Goal: Task Accomplishment & Management: Complete application form

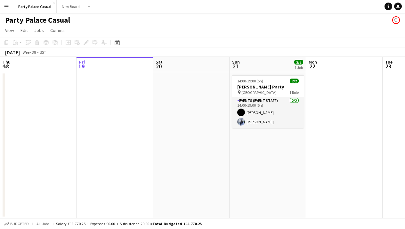
click at [176, 76] on app-date-cell at bounding box center [191, 145] width 76 height 146
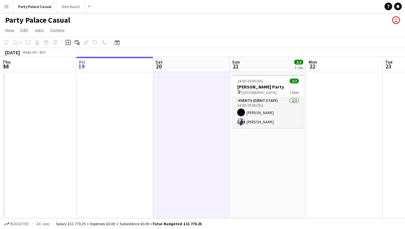
click at [69, 44] on icon "Add job" at bounding box center [68, 42] width 5 height 5
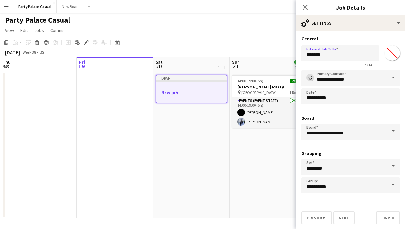
drag, startPoint x: 335, startPoint y: 55, endPoint x: 305, endPoint y: 55, distance: 30.4
click at [305, 55] on input "*******" at bounding box center [340, 53] width 78 height 16
type input "*"
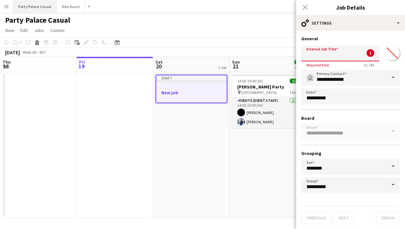
type input "*"
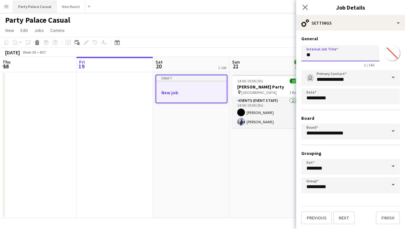
type input "*"
type input "**********"
click at [344, 216] on button "Next" at bounding box center [343, 218] width 21 height 13
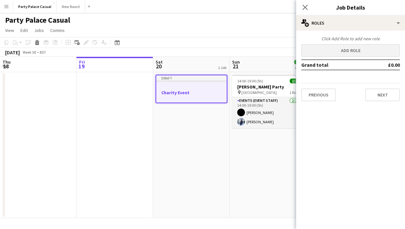
click at [367, 51] on button "Add role" at bounding box center [350, 50] width 99 height 13
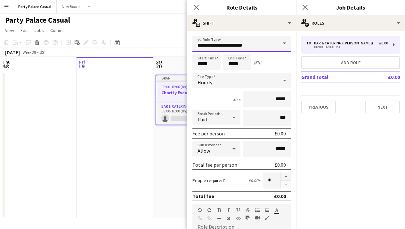
click at [274, 42] on input "**********" at bounding box center [241, 44] width 99 height 16
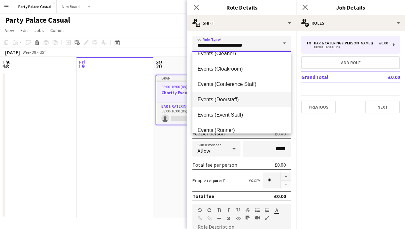
scroll to position [44, 0]
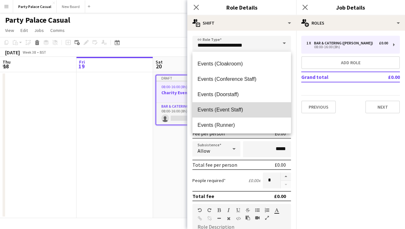
click at [247, 108] on span "Events (Event Staff)" at bounding box center [241, 110] width 88 height 6
type input "**********"
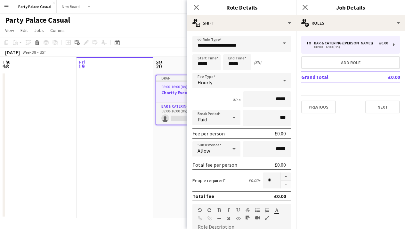
click at [278, 100] on input "*****" at bounding box center [267, 99] width 48 height 16
type input "**"
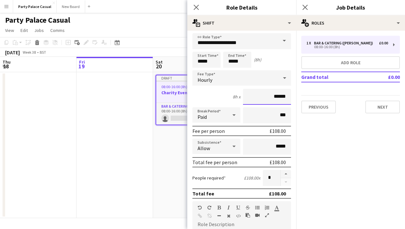
scroll to position [0, 0]
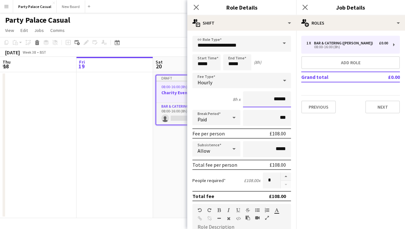
type input "******"
click at [201, 65] on input "*****" at bounding box center [206, 62] width 28 height 16
type input "*****"
click at [233, 65] on input "*****" at bounding box center [237, 62] width 28 height 16
type input "*****"
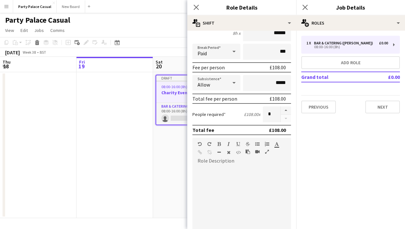
scroll to position [68, 0]
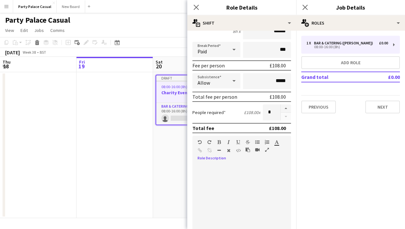
click at [248, 177] on div at bounding box center [241, 202] width 99 height 77
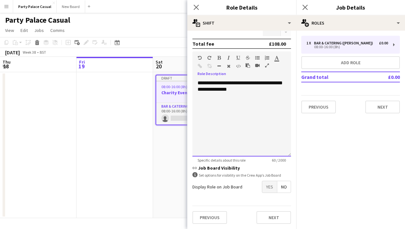
scroll to position [153, 0]
click at [266, 188] on span "Yes" at bounding box center [269, 187] width 15 height 12
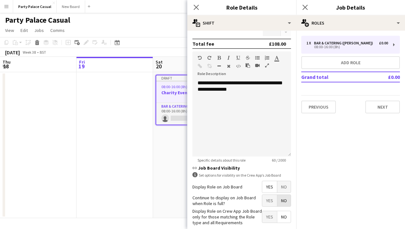
click at [280, 201] on span "No" at bounding box center [283, 201] width 13 height 12
click at [268, 217] on span "Yes" at bounding box center [269, 217] width 15 height 12
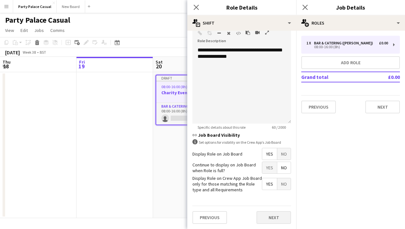
scroll to position [185, 0]
click at [270, 219] on button "Next" at bounding box center [273, 218] width 35 height 13
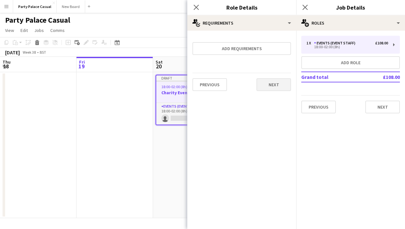
click at [276, 85] on button "Next" at bounding box center [273, 84] width 35 height 13
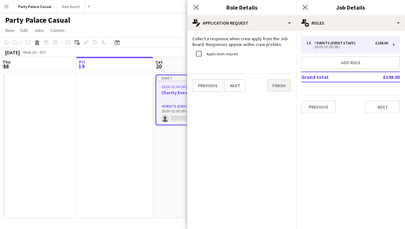
click at [277, 87] on button "Finish" at bounding box center [279, 85] width 24 height 13
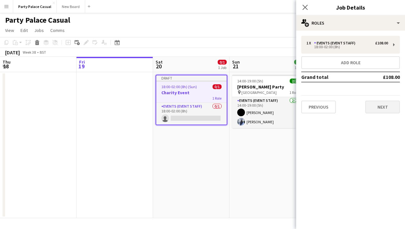
click at [375, 112] on button "Next" at bounding box center [382, 107] width 35 height 13
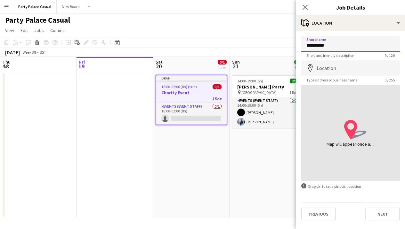
type input "*********"
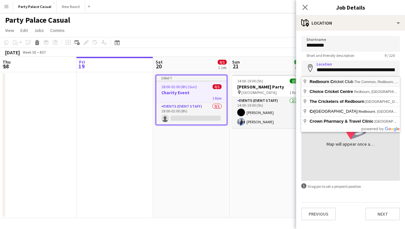
type input "**********"
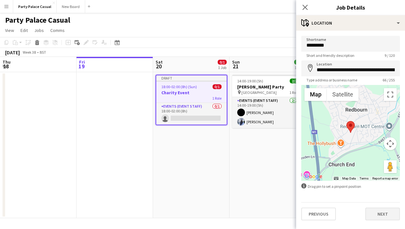
click at [384, 215] on button "Next" at bounding box center [382, 214] width 35 height 13
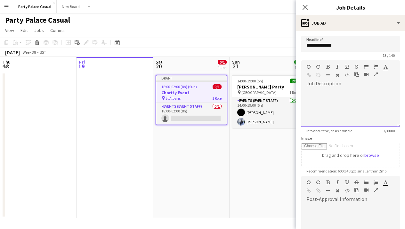
click at [346, 105] on div at bounding box center [350, 108] width 99 height 38
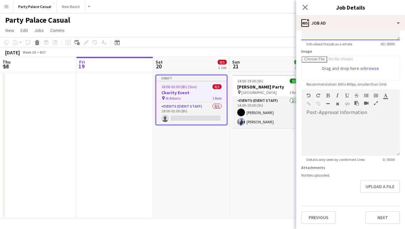
scroll to position [87, 0]
click at [385, 216] on button "Next" at bounding box center [382, 217] width 35 height 13
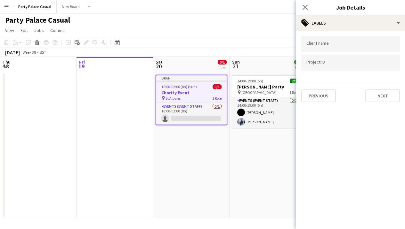
click at [386, 103] on div "Client name Project ID Previous Next" at bounding box center [350, 69] width 109 height 77
click at [383, 97] on button "Next" at bounding box center [382, 96] width 35 height 13
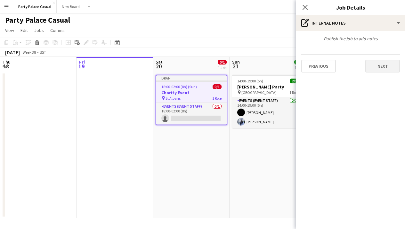
click at [383, 67] on button "Next" at bounding box center [382, 66] width 35 height 13
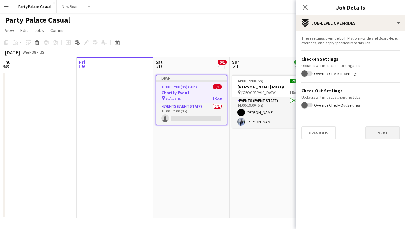
click at [375, 135] on button "Next" at bounding box center [382, 133] width 35 height 13
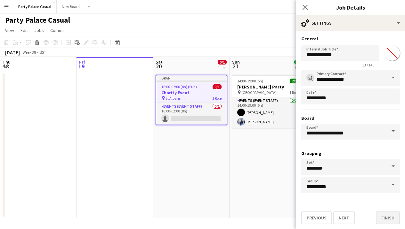
click at [387, 221] on button "Finish" at bounding box center [388, 218] width 24 height 13
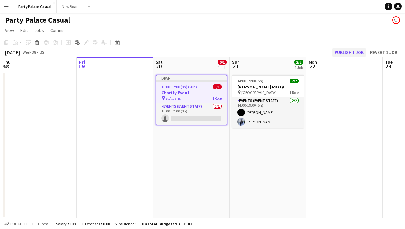
click at [357, 52] on button "Publish 1 job" at bounding box center [349, 52] width 34 height 8
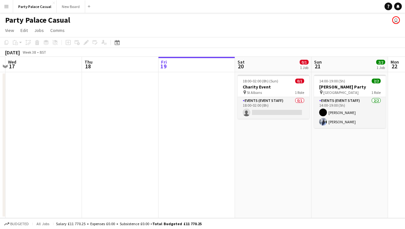
scroll to position [0, 197]
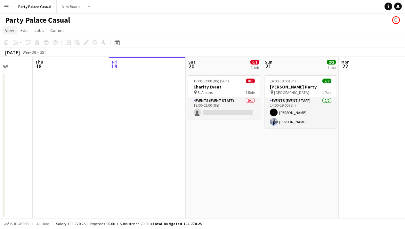
click at [9, 32] on span "View" at bounding box center [9, 31] width 9 height 6
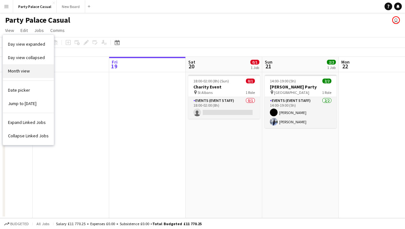
click at [20, 68] on span "Month view" at bounding box center [19, 71] width 22 height 6
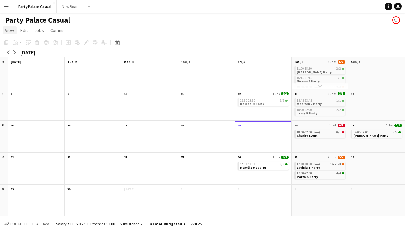
click at [11, 28] on span "View" at bounding box center [9, 31] width 9 height 6
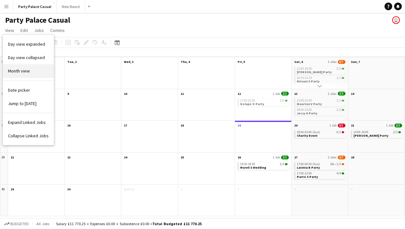
click at [23, 74] on link "Month view" at bounding box center [28, 70] width 51 height 13
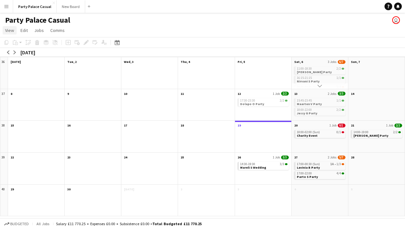
click at [11, 27] on link "View" at bounding box center [10, 30] width 14 height 8
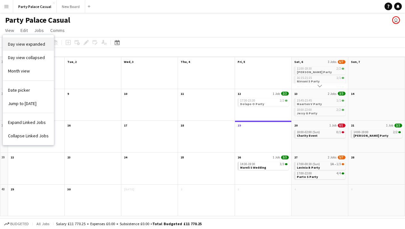
click at [23, 46] on span "Day view expanded" at bounding box center [26, 44] width 37 height 6
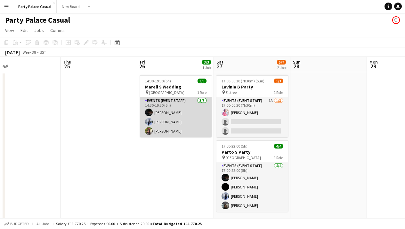
scroll to position [0, 248]
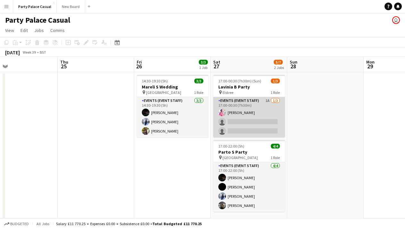
click at [258, 102] on app-card-role "Events (Event Staff) 1A 1/3 17:00-00:30 (7h30m) Aja Beckham single-neutral-acti…" at bounding box center [249, 117] width 72 height 40
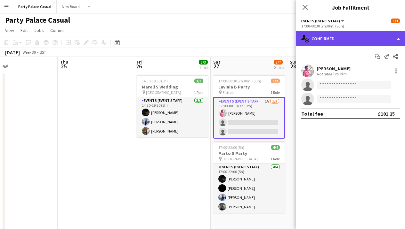
click at [389, 37] on div "single-neutral-actions-check-2 Confirmed" at bounding box center [350, 38] width 109 height 15
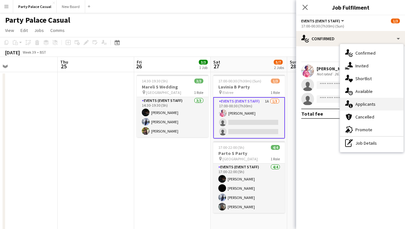
click at [372, 103] on span "Applicants" at bounding box center [365, 104] width 20 height 6
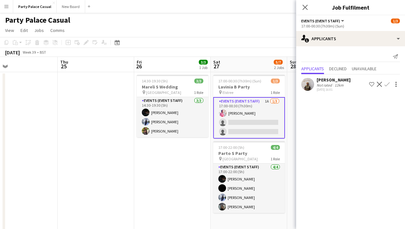
click at [387, 83] on app-icon "Confirm" at bounding box center [386, 84] width 5 height 5
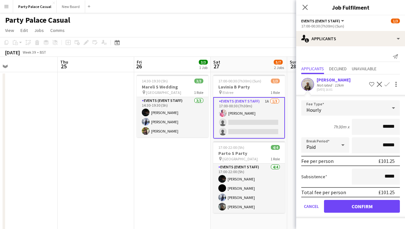
click at [370, 208] on button "Confirm" at bounding box center [362, 206] width 76 height 13
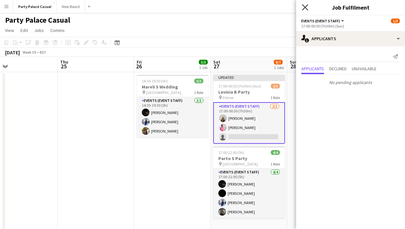
click at [305, 9] on icon "Close pop-in" at bounding box center [305, 7] width 6 height 6
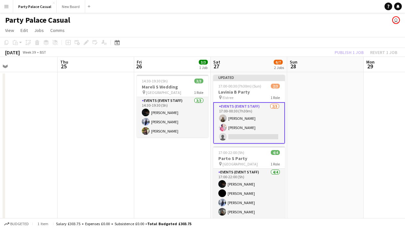
click at [324, 28] on app-page-menu "View Day view expanded Day view collapsed Month view Date picker Jump to today …" at bounding box center [202, 31] width 405 height 12
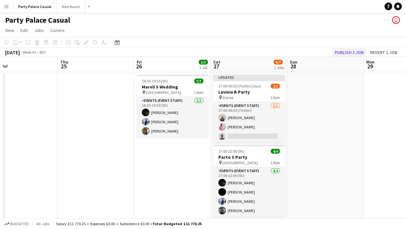
click at [342, 53] on button "Publish 1 job" at bounding box center [349, 52] width 34 height 8
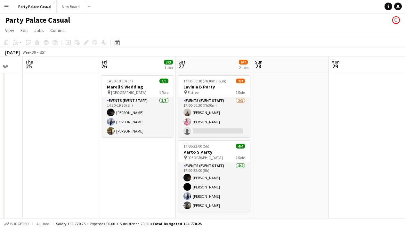
scroll to position [0, 201]
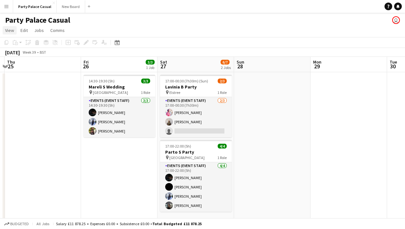
click at [12, 28] on span "View" at bounding box center [9, 31] width 9 height 6
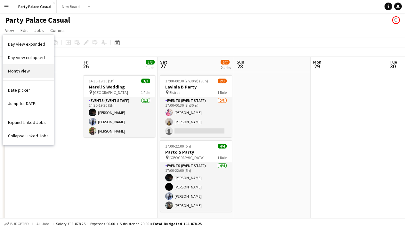
click at [23, 74] on link "Month view" at bounding box center [28, 70] width 51 height 13
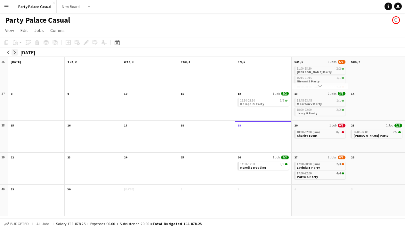
click at [16, 51] on app-icon "arrow-right" at bounding box center [15, 53] width 4 height 4
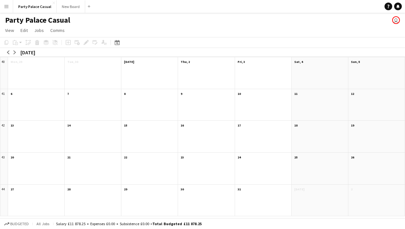
click at [314, 78] on div at bounding box center [319, 77] width 56 height 24
click at [301, 65] on div at bounding box center [319, 77] width 56 height 24
click at [301, 66] on div at bounding box center [319, 77] width 56 height 24
click at [9, 28] on span "View" at bounding box center [9, 31] width 9 height 6
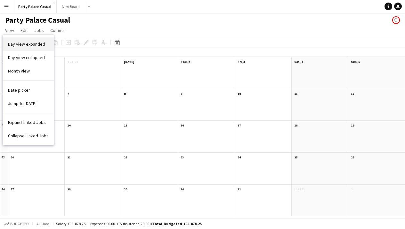
click at [17, 49] on link "Day view expanded" at bounding box center [28, 43] width 51 height 13
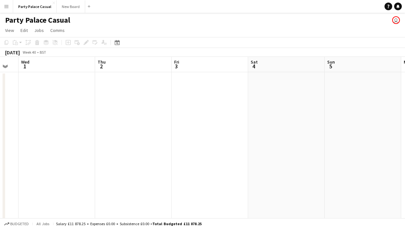
scroll to position [0, 288]
click at [289, 70] on app-board-header-date "Sat 4" at bounding box center [286, 64] width 76 height 15
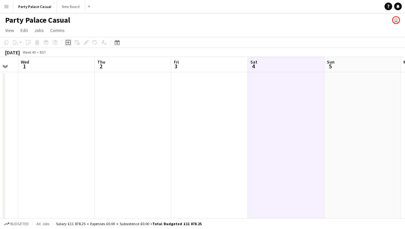
click at [67, 43] on icon "Add job" at bounding box center [68, 42] width 5 height 5
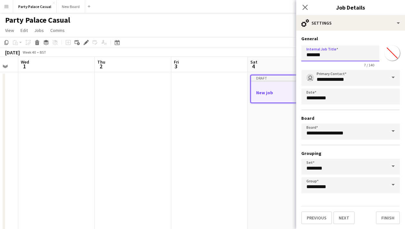
drag, startPoint x: 333, startPoint y: 58, endPoint x: 284, endPoint y: 58, distance: 48.6
click at [284, 58] on body "Menu Boards Boards Boards All jobs Status Workforce Workforce My Workforce Recr…" at bounding box center [202, 143] width 405 height 287
type input "*"
type input "**********"
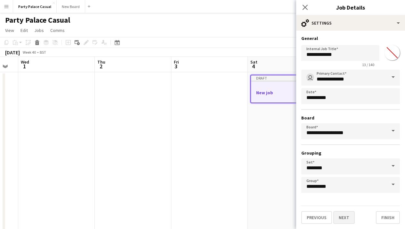
click at [348, 217] on button "Next" at bounding box center [343, 217] width 21 height 13
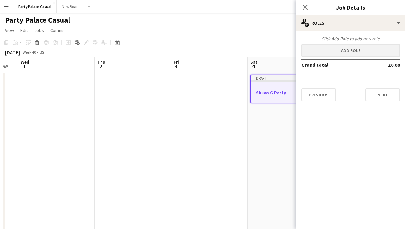
click at [353, 51] on button "Add role" at bounding box center [350, 50] width 99 height 13
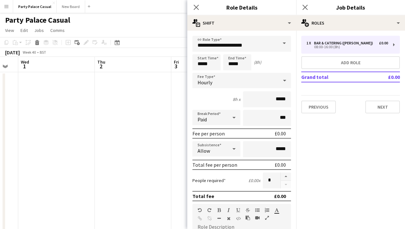
click at [280, 48] on span at bounding box center [283, 43] width 13 height 15
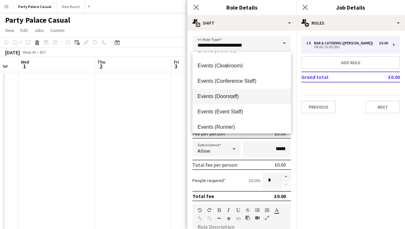
scroll to position [43, 0]
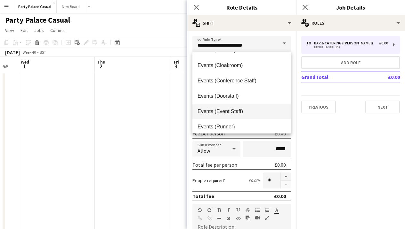
click at [263, 109] on span "Events (Event Staff)" at bounding box center [241, 111] width 88 height 6
type input "**********"
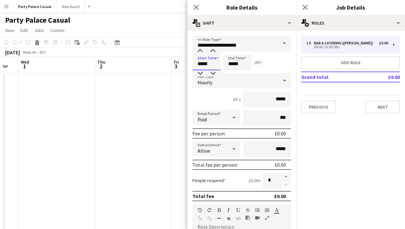
drag, startPoint x: 202, startPoint y: 65, endPoint x: 196, endPoint y: 65, distance: 6.1
click at [196, 65] on input "*****" at bounding box center [206, 62] width 28 height 16
type input "*****"
drag, startPoint x: 233, startPoint y: 62, endPoint x: 222, endPoint y: 63, distance: 10.9
click at [222, 63] on div "Start Time ***** End Time ***** (23h)" at bounding box center [241, 62] width 99 height 16
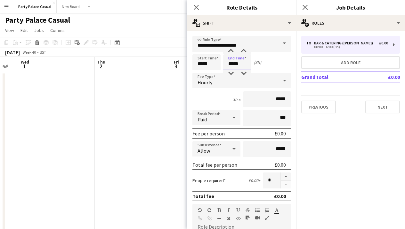
type input "*****"
click at [277, 99] on input "*****" at bounding box center [267, 99] width 48 height 16
type input "******"
click at [287, 175] on button "button" at bounding box center [286, 177] width 10 height 8
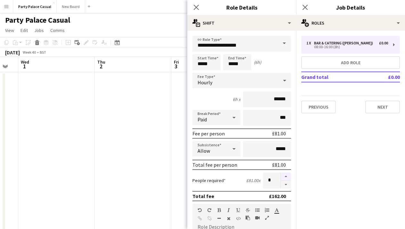
type input "*"
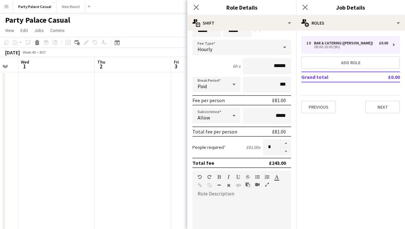
scroll to position [54, 0]
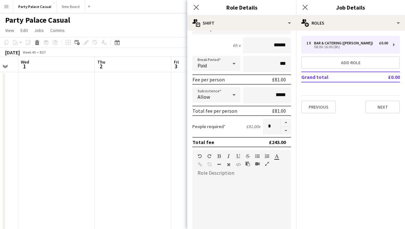
click at [262, 188] on div at bounding box center [241, 216] width 99 height 77
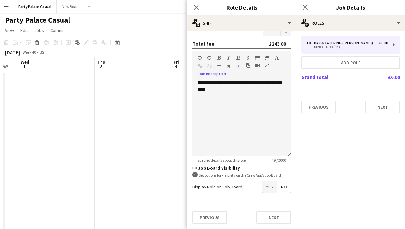
scroll to position [153, 0]
click at [273, 186] on span "Yes" at bounding box center [269, 187] width 15 height 12
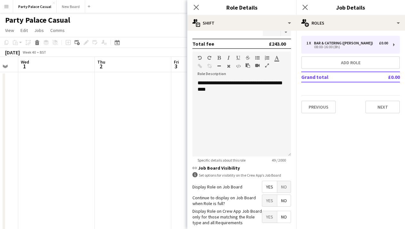
click at [284, 200] on span "No" at bounding box center [283, 201] width 13 height 12
click at [270, 220] on span "Yes" at bounding box center [269, 217] width 15 height 12
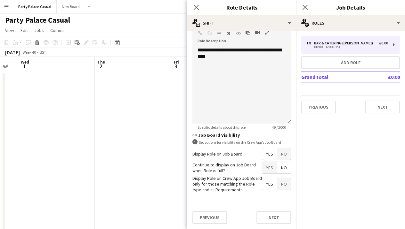
scroll to position [185, 0]
click at [270, 220] on button "Next" at bounding box center [273, 218] width 35 height 13
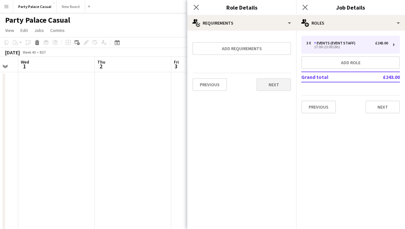
click at [271, 88] on button "Next" at bounding box center [273, 84] width 35 height 13
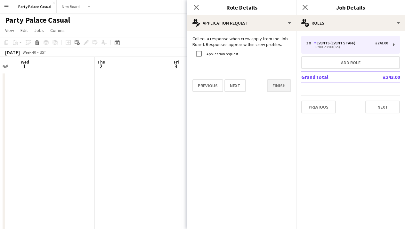
click at [281, 85] on button "Finish" at bounding box center [279, 85] width 24 height 13
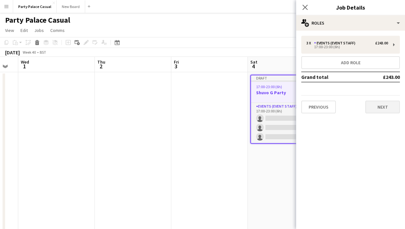
click at [376, 107] on button "Next" at bounding box center [382, 107] width 35 height 13
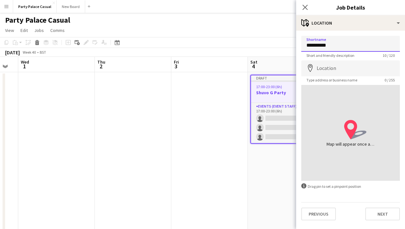
type input "**********"
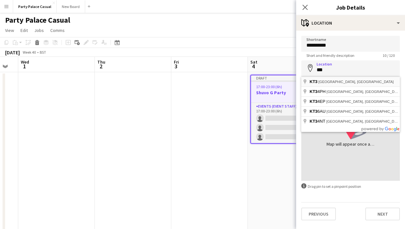
type input "**********"
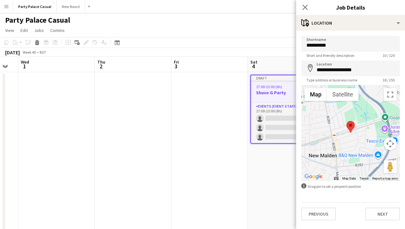
click at [378, 221] on div "**********" at bounding box center [350, 128] width 109 height 195
click at [377, 218] on button "Next" at bounding box center [382, 214] width 35 height 13
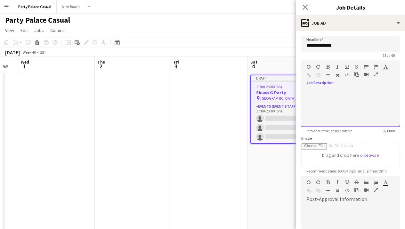
click at [347, 107] on div at bounding box center [350, 108] width 99 height 38
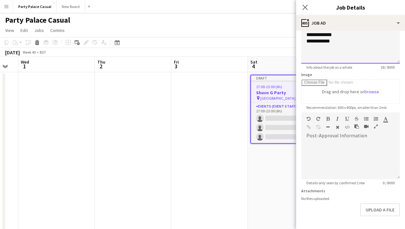
scroll to position [64, 0]
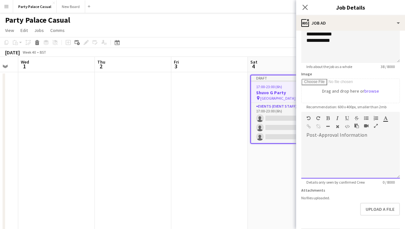
click at [329, 162] on div at bounding box center [350, 159] width 99 height 38
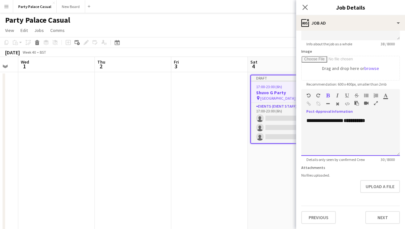
scroll to position [87, 0]
click at [382, 213] on button "Next" at bounding box center [382, 217] width 35 height 13
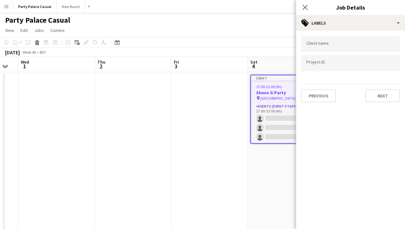
scroll to position [0, 0]
click at [383, 101] on button "Next" at bounding box center [382, 96] width 35 height 13
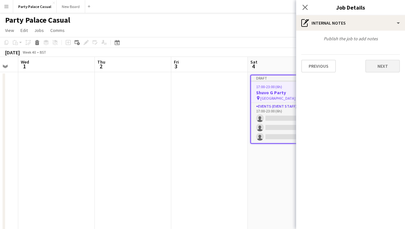
click at [383, 72] on button "Next" at bounding box center [382, 66] width 35 height 13
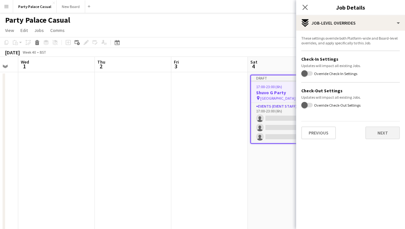
click at [386, 131] on button "Next" at bounding box center [382, 133] width 35 height 13
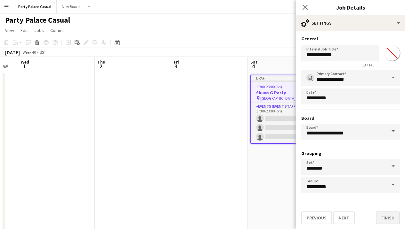
click at [393, 217] on button "Finish" at bounding box center [388, 218] width 24 height 13
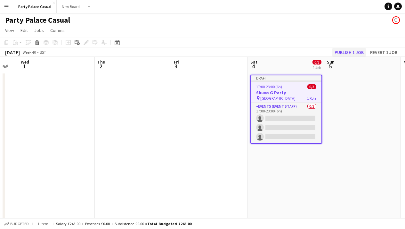
click at [351, 53] on button "Publish 1 job" at bounding box center [349, 52] width 34 height 8
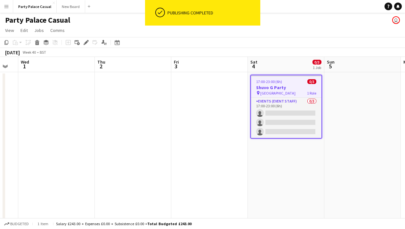
click at [317, 25] on div "Party Palace Casual user" at bounding box center [202, 19] width 405 height 12
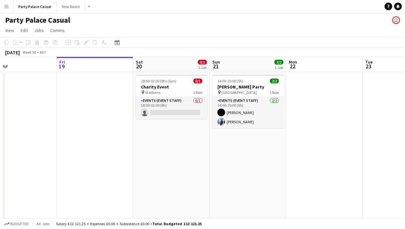
scroll to position [0, 172]
click at [11, 30] on span "View" at bounding box center [9, 31] width 9 height 6
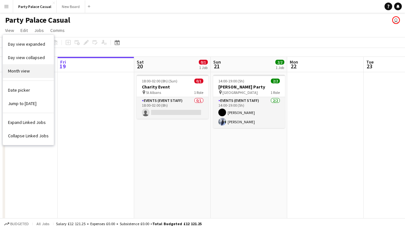
click at [20, 70] on span "Month view" at bounding box center [19, 71] width 22 height 6
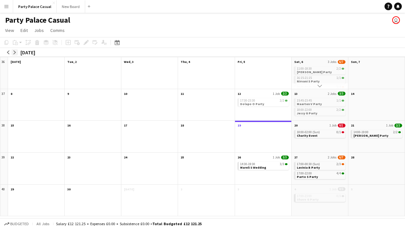
click at [15, 51] on app-icon "arrow-right" at bounding box center [15, 53] width 4 height 4
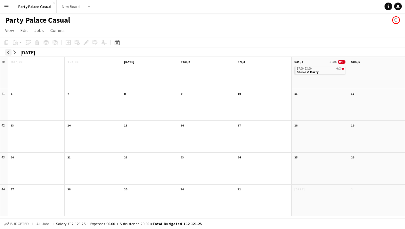
click at [9, 51] on app-icon "arrow-left" at bounding box center [8, 53] width 4 height 4
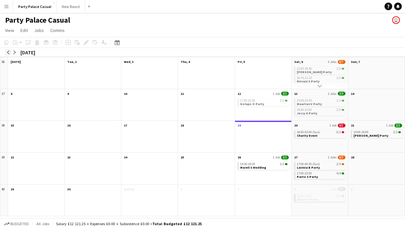
click at [9, 51] on app-icon "arrow-left" at bounding box center [8, 53] width 4 height 4
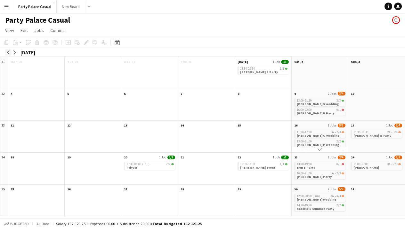
click at [9, 51] on app-icon "arrow-left" at bounding box center [8, 53] width 4 height 4
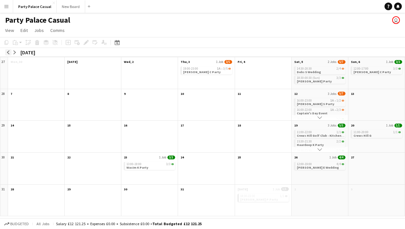
click at [9, 51] on app-icon "arrow-left" at bounding box center [8, 53] width 4 height 4
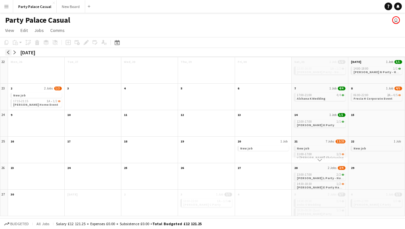
click at [9, 51] on app-icon "arrow-left" at bounding box center [8, 53] width 4 height 4
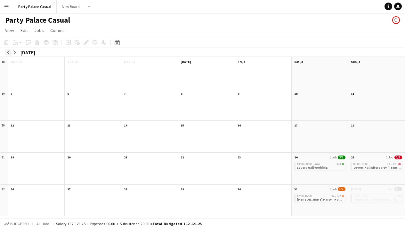
click at [9, 51] on app-icon "arrow-left" at bounding box center [8, 53] width 4 height 4
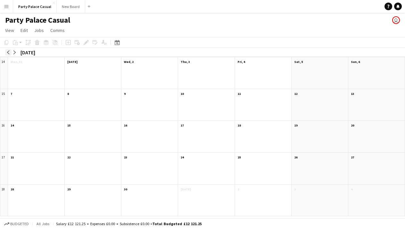
click at [9, 51] on app-icon "arrow-left" at bounding box center [8, 53] width 4 height 4
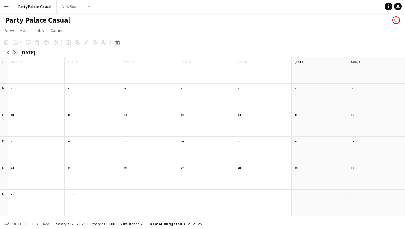
click at [18, 52] on button "arrow-right" at bounding box center [15, 52] width 6 height 6
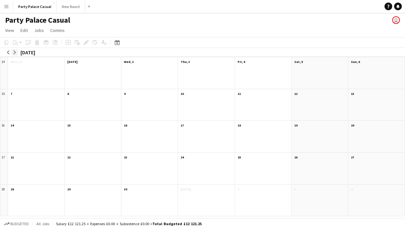
click at [18, 52] on button "arrow-right" at bounding box center [15, 52] width 6 height 6
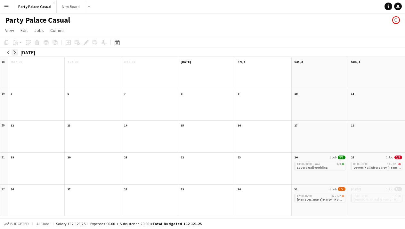
click at [18, 52] on button "arrow-right" at bounding box center [15, 52] width 6 height 6
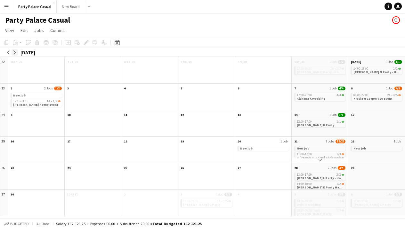
click at [18, 52] on button "arrow-right" at bounding box center [15, 52] width 6 height 6
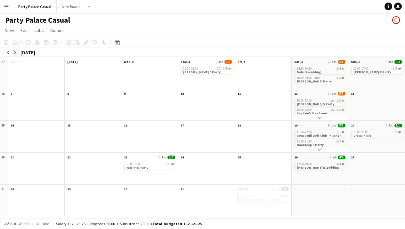
click at [18, 52] on button "arrow-right" at bounding box center [15, 52] width 6 height 6
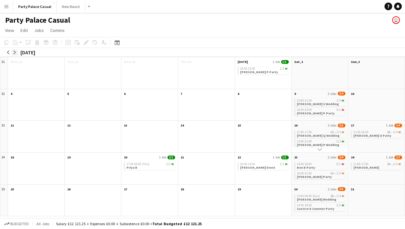
click at [15, 52] on app-icon "arrow-right" at bounding box center [15, 53] width 4 height 4
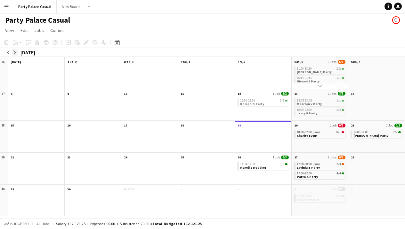
click at [15, 52] on app-icon "arrow-right" at bounding box center [15, 53] width 4 height 4
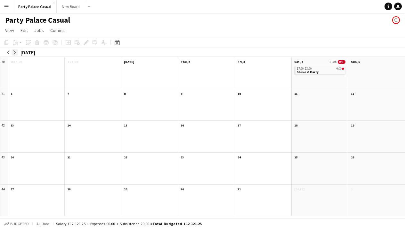
click at [15, 52] on app-icon "arrow-right" at bounding box center [15, 53] width 4 height 4
click at [10, 52] on app-icon "arrow-left" at bounding box center [8, 53] width 4 height 4
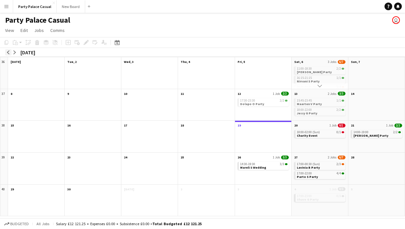
click at [10, 52] on app-icon "arrow-left" at bounding box center [8, 53] width 4 height 4
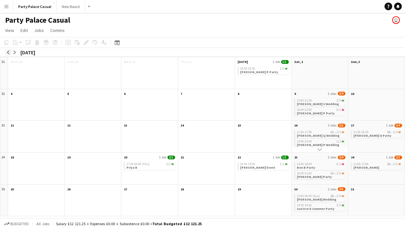
click at [10, 52] on app-icon "arrow-left" at bounding box center [8, 53] width 4 height 4
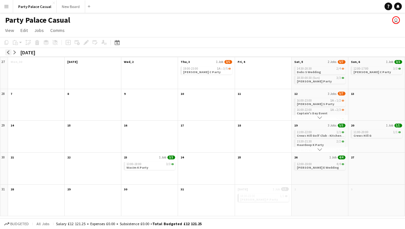
click at [10, 52] on app-icon "arrow-left" at bounding box center [8, 53] width 4 height 4
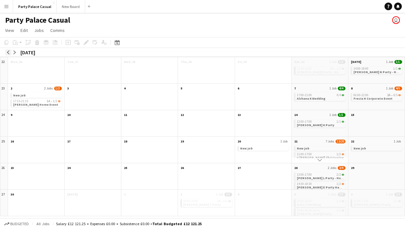
click at [10, 52] on app-icon "arrow-left" at bounding box center [8, 53] width 4 height 4
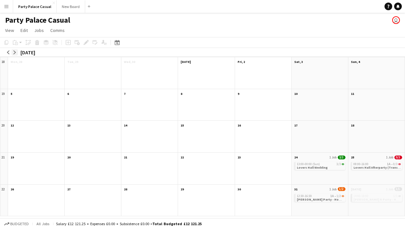
click at [14, 52] on app-icon "arrow-right" at bounding box center [15, 53] width 4 height 4
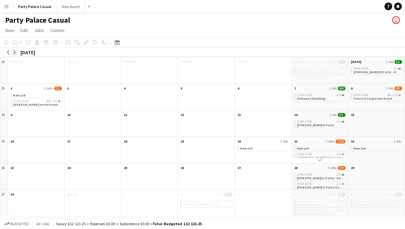
click at [14, 52] on app-icon "arrow-right" at bounding box center [15, 53] width 4 height 4
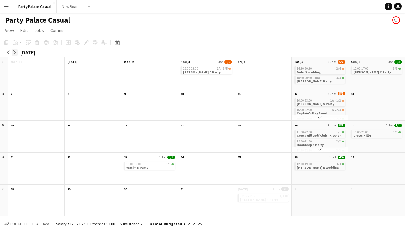
click at [14, 52] on app-icon "arrow-right" at bounding box center [15, 53] width 4 height 4
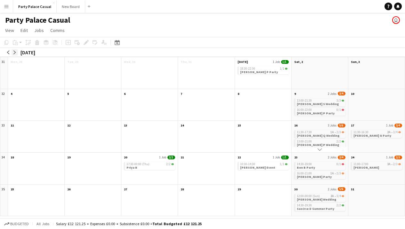
click at [14, 52] on app-icon "arrow-right" at bounding box center [15, 53] width 4 height 4
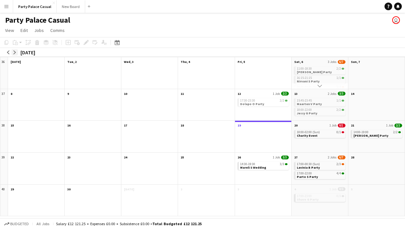
click at [14, 52] on app-icon "arrow-right" at bounding box center [15, 53] width 4 height 4
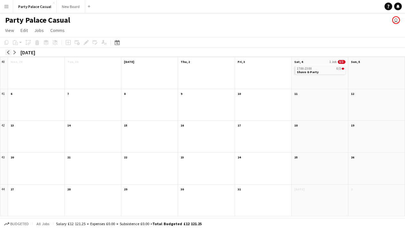
click at [9, 52] on app-icon "arrow-left" at bounding box center [8, 53] width 4 height 4
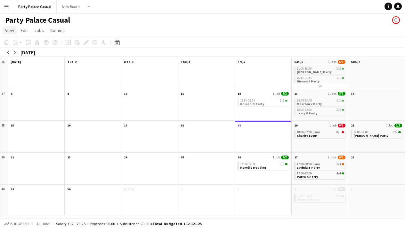
click at [12, 34] on link "View" at bounding box center [10, 30] width 14 height 8
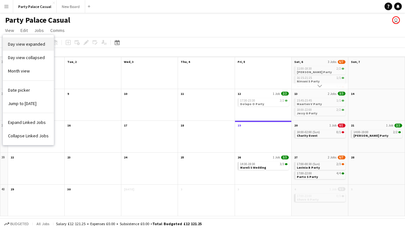
click at [17, 42] on span "Day view expanded" at bounding box center [26, 44] width 37 height 6
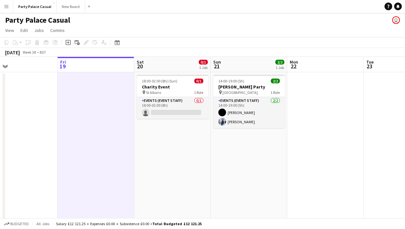
scroll to position [0, 0]
click at [174, 225] on span "Total Budgeted £12 121.25" at bounding box center [176, 224] width 49 height 5
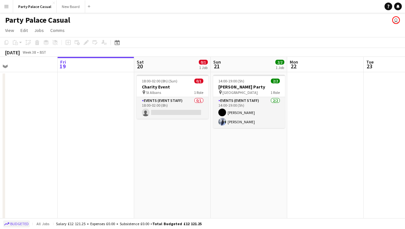
click at [18, 223] on span "Budgeted" at bounding box center [19, 224] width 19 height 4
click at [18, 223] on span "Confirmed" at bounding box center [20, 224] width 20 height 4
click at [18, 223] on span "Budgeted" at bounding box center [19, 224] width 19 height 4
click at [18, 223] on span "Confirmed" at bounding box center [20, 224] width 20 height 4
click at [68, 225] on div "Salary £12 121.25 + Expenses £0.00 + Subsistence £0.00 = Total Budgeted £12 121…" at bounding box center [129, 224] width 146 height 5
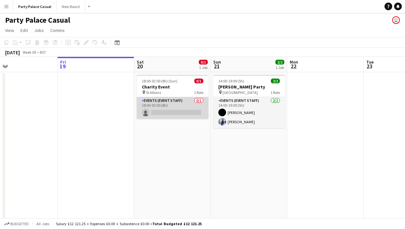
click at [187, 109] on app-card-role "Events (Event Staff) 0/1 18:00-02:00 (8h) single-neutral-actions" at bounding box center [173, 108] width 72 height 22
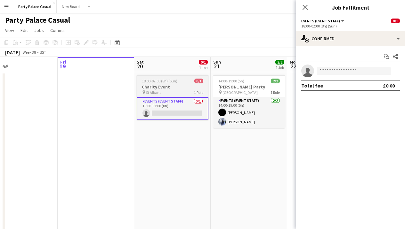
click at [164, 88] on h3 "Charity Event" at bounding box center [173, 87] width 72 height 6
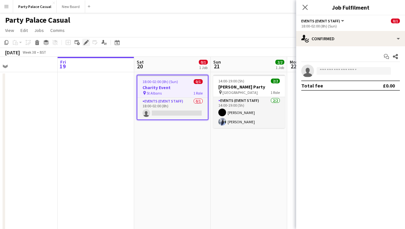
click at [87, 42] on icon at bounding box center [86, 43] width 4 height 4
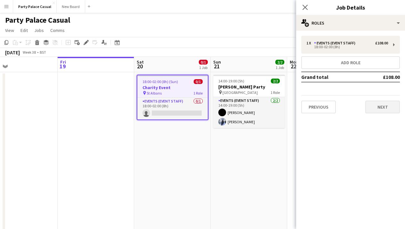
click at [380, 108] on button "Next" at bounding box center [382, 107] width 35 height 13
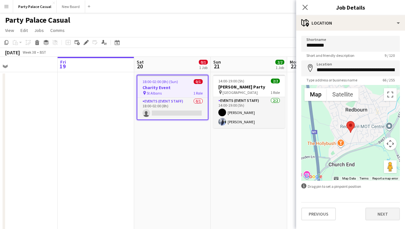
click at [378, 218] on button "Next" at bounding box center [382, 214] width 35 height 13
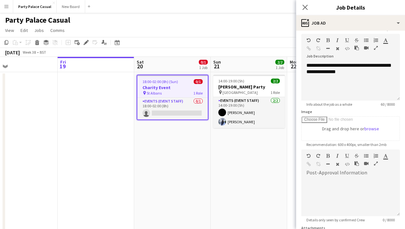
scroll to position [27, 0]
click at [302, 9] on icon "Close pop-in" at bounding box center [305, 7] width 6 height 6
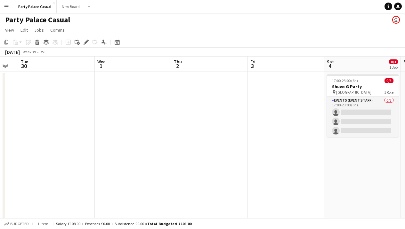
scroll to position [0, 166]
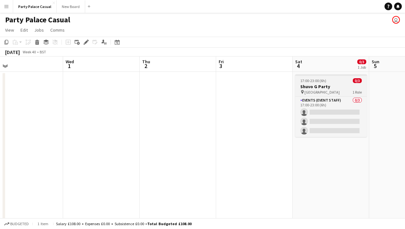
click at [323, 91] on span "[GEOGRAPHIC_DATA]" at bounding box center [321, 92] width 35 height 5
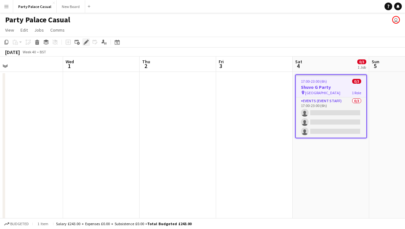
click at [87, 43] on icon "Edit" at bounding box center [85, 42] width 5 height 5
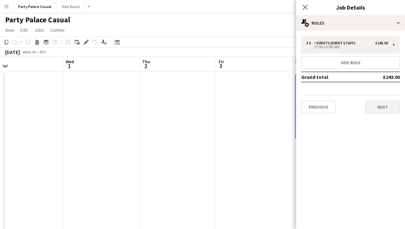
click at [371, 107] on button "Next" at bounding box center [382, 107] width 35 height 13
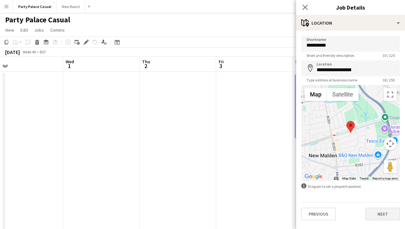
click at [381, 211] on button "Next" at bounding box center [382, 214] width 35 height 13
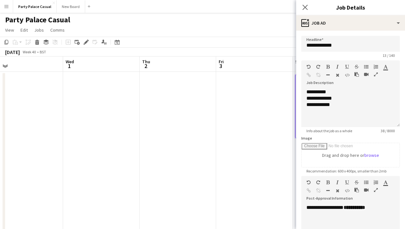
click at [307, 209] on div "**********" at bounding box center [350, 224] width 99 height 38
click at [307, 222] on div "**********" at bounding box center [350, 221] width 88 height 6
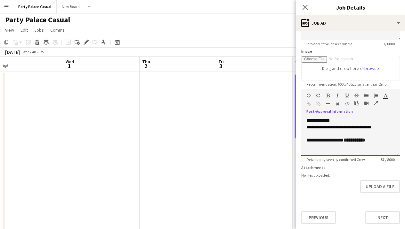
scroll to position [87, 0]
click at [394, 222] on button "Next" at bounding box center [382, 217] width 35 height 13
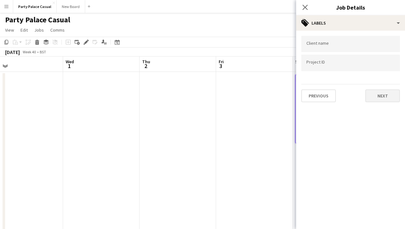
click at [387, 101] on button "Next" at bounding box center [382, 96] width 35 height 13
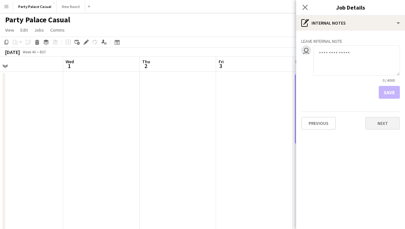
click at [383, 126] on button "Next" at bounding box center [382, 123] width 35 height 13
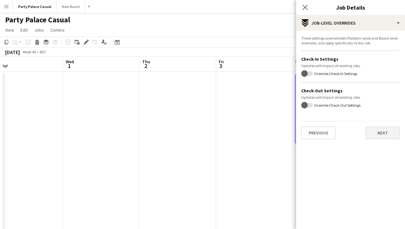
click at [382, 135] on button "Next" at bounding box center [382, 133] width 35 height 13
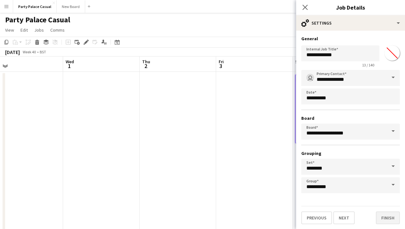
click at [387, 217] on button "Finish" at bounding box center [388, 218] width 24 height 13
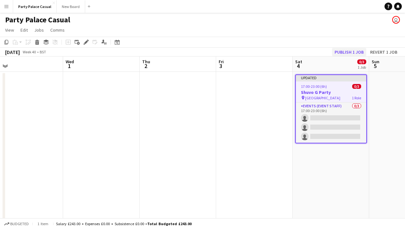
click at [346, 51] on button "Publish 1 job" at bounding box center [349, 52] width 34 height 8
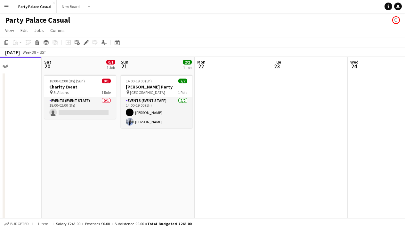
scroll to position [0, 182]
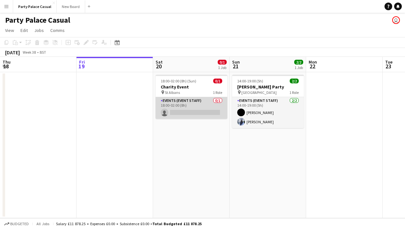
click at [194, 109] on app-card-role "Events (Event Staff) 0/1 18:00-02:00 (8h) single-neutral-actions" at bounding box center [191, 108] width 72 height 22
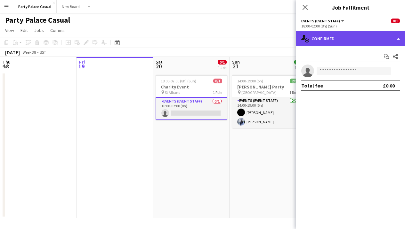
click at [355, 39] on div "single-neutral-actions-check-2 Confirmed" at bounding box center [350, 38] width 109 height 15
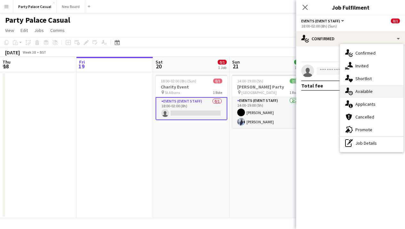
click at [366, 95] on div "single-neutral-actions-upload Available" at bounding box center [371, 91] width 63 height 13
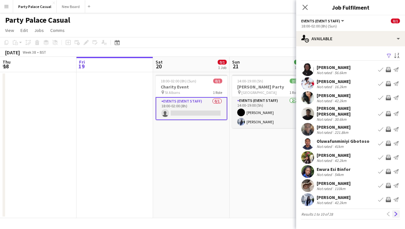
click at [395, 212] on app-icon "Next" at bounding box center [395, 214] width 4 height 4
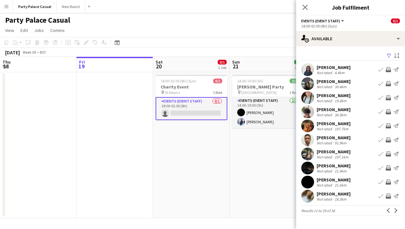
click at [395, 210] on app-icon "Next" at bounding box center [395, 211] width 4 height 4
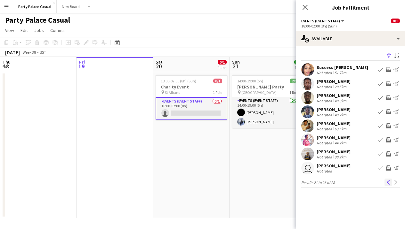
click at [387, 182] on app-icon "Previous" at bounding box center [388, 182] width 4 height 4
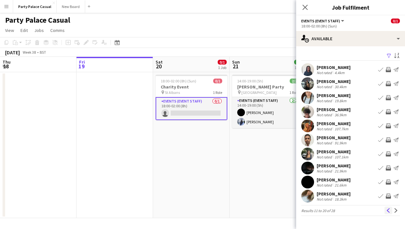
click at [388, 213] on app-icon "Previous" at bounding box center [388, 211] width 4 height 4
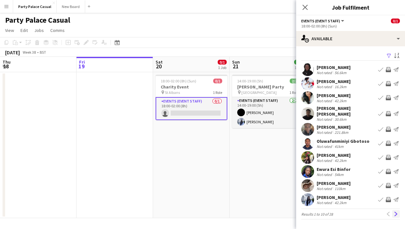
click at [394, 212] on app-icon "Next" at bounding box center [395, 214] width 4 height 4
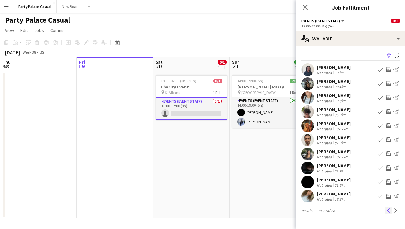
click at [387, 212] on app-icon "Previous" at bounding box center [388, 211] width 4 height 4
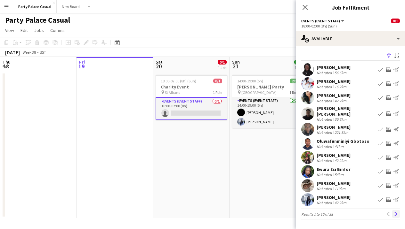
click at [394, 212] on app-icon "Next" at bounding box center [395, 214] width 4 height 4
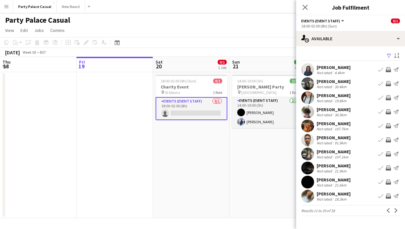
click at [394, 211] on app-icon "Next" at bounding box center [395, 211] width 4 height 4
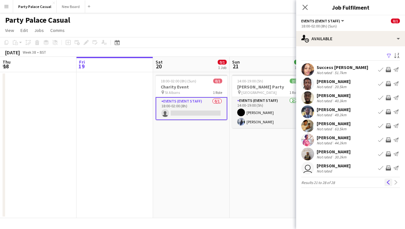
click at [388, 182] on app-icon "Previous" at bounding box center [388, 182] width 4 height 4
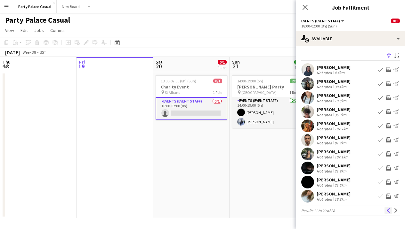
click at [390, 211] on app-icon "Previous" at bounding box center [388, 211] width 4 height 4
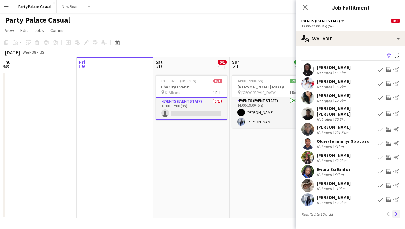
click at [394, 212] on app-icon "Next" at bounding box center [395, 214] width 4 height 4
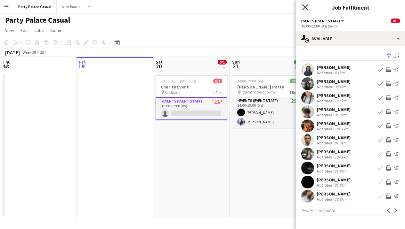
click at [303, 10] on icon "Close pop-in" at bounding box center [305, 7] width 6 height 6
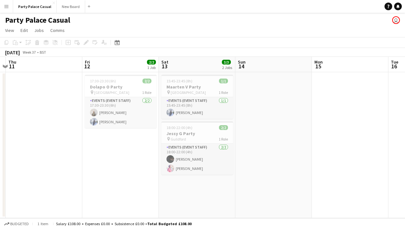
scroll to position [0, 147]
click at [8, 8] on app-icon "Menu" at bounding box center [6, 6] width 5 height 5
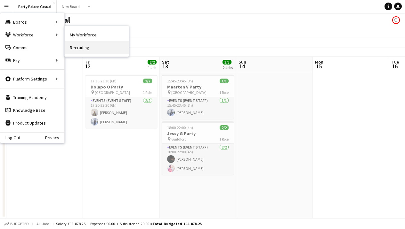
click at [81, 47] on link "Recruiting" at bounding box center [97, 47] width 64 height 13
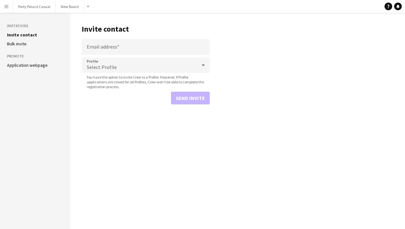
click at [46, 66] on li "Application webpage" at bounding box center [35, 65] width 56 height 6
click at [41, 66] on link "Application webpage" at bounding box center [27, 65] width 41 height 6
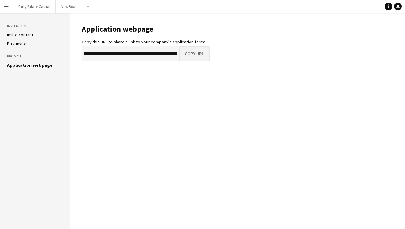
click at [199, 51] on button "Copy URL" at bounding box center [194, 53] width 31 height 15
click at [38, 7] on button "Party Palace Casual Close" at bounding box center [34, 6] width 43 height 12
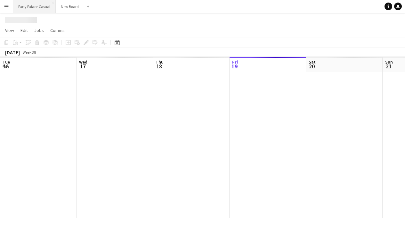
scroll to position [0, 153]
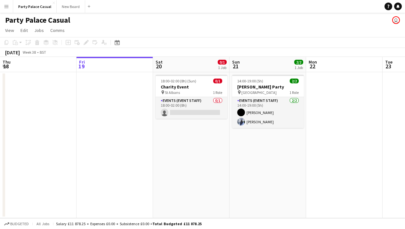
click at [9, 7] on button "Menu" at bounding box center [6, 6] width 13 height 13
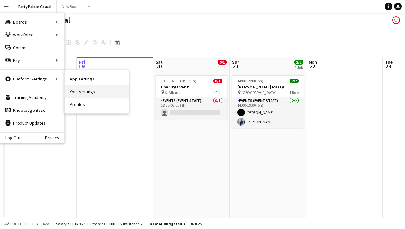
click at [81, 92] on link "Your settings" at bounding box center [97, 91] width 64 height 13
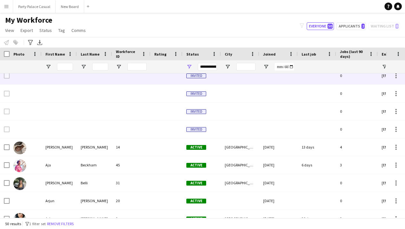
scroll to position [7, 0]
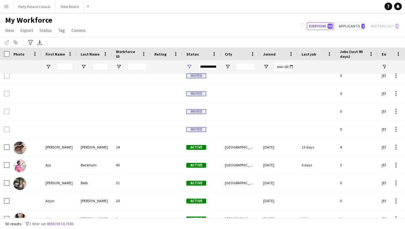
click at [352, 31] on div "My Workforce View Views Default view Payroll New view Update view Delete view E…" at bounding box center [202, 26] width 405 height 22
click at [351, 27] on button "Applicants 2" at bounding box center [350, 26] width 29 height 8
type input "**********"
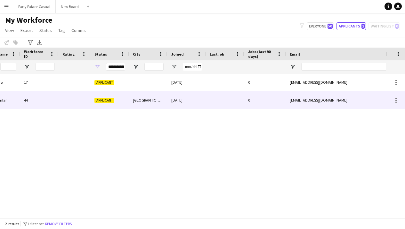
scroll to position [0, 0]
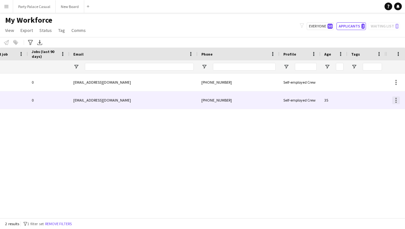
click at [395, 99] on div at bounding box center [395, 98] width 1 height 1
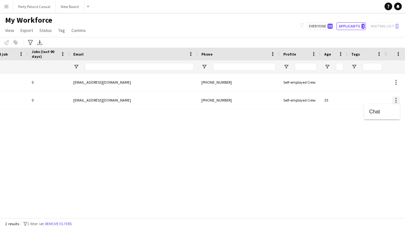
click at [395, 99] on div at bounding box center [202, 114] width 405 height 229
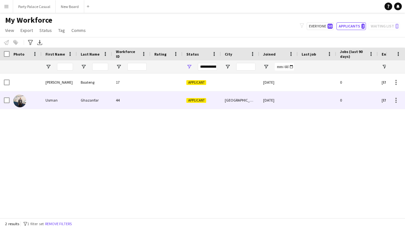
click at [57, 100] on div "Usman" at bounding box center [59, 100] width 35 height 18
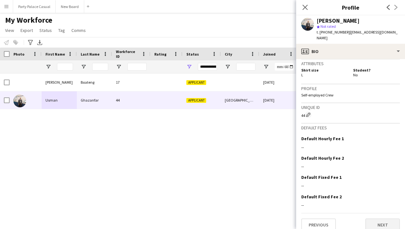
click at [379, 219] on button "Next" at bounding box center [382, 225] width 35 height 13
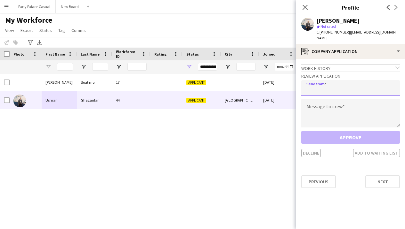
click at [361, 83] on input "email" at bounding box center [350, 88] width 99 height 16
click at [362, 110] on textarea at bounding box center [350, 113] width 99 height 29
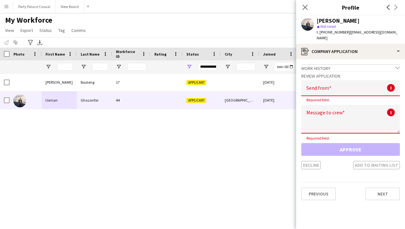
click at [371, 136] on div "Review Application Send from ! Required field. Message to crew ! Required field…" at bounding box center [350, 120] width 99 height 98
click at [346, 166] on app-crew-profile-application "Work history chevron-down Brand Ambassador Velo,Vuse Feb 2023 — Aug 2025 • 2 yr…" at bounding box center [350, 144] width 109 height 170
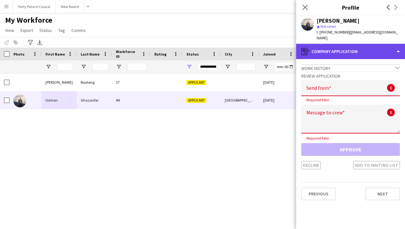
click at [376, 49] on div "register Company application" at bounding box center [350, 51] width 109 height 15
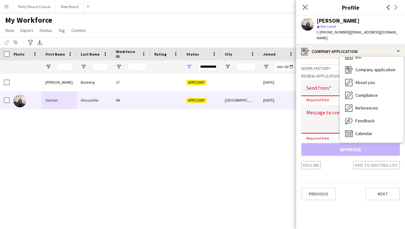
click at [293, 129] on div "16-06-2025 0 mayburyvillaventures@gmail.com Applicant 17 Boateng Janice London …" at bounding box center [192, 146] width 385 height 145
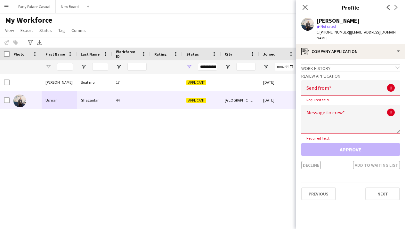
click at [284, 163] on div "16-06-2025 0 mayburyvillaventures@gmail.com Applicant 17 Boateng Janice London …" at bounding box center [192, 146] width 385 height 145
click at [330, 73] on h3 "Review Application" at bounding box center [350, 76] width 99 height 6
click at [333, 121] on textarea at bounding box center [350, 119] width 99 height 29
type textarea "*"
click at [372, 80] on input "email" at bounding box center [350, 88] width 99 height 16
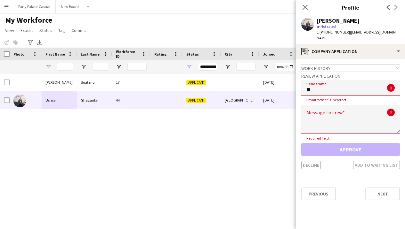
type input "*"
click at [333, 64] on div "Work history chevron-down" at bounding box center [350, 67] width 99 height 7
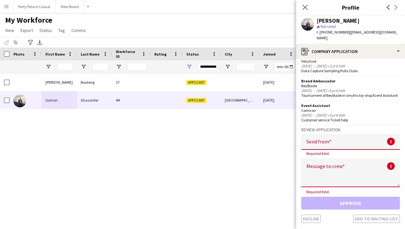
scroll to position [22, 0]
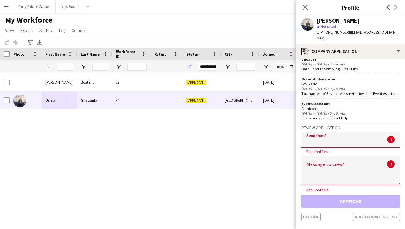
click at [390, 133] on input "email" at bounding box center [350, 140] width 99 height 16
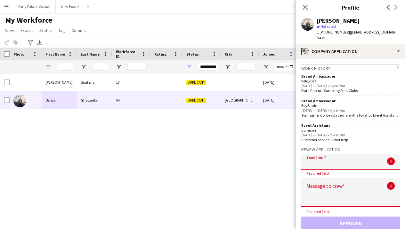
scroll to position [0, 0]
drag, startPoint x: 398, startPoint y: 32, endPoint x: 347, endPoint y: 33, distance: 50.5
click at [347, 33] on div "Usman Ghazanfar star Not rated t. +447882367675 | usmanghazanfar@yandex.com" at bounding box center [350, 29] width 109 height 28
copy span "usmanghazanfar@yandex.com"
click at [333, 161] on input "email" at bounding box center [350, 162] width 99 height 16
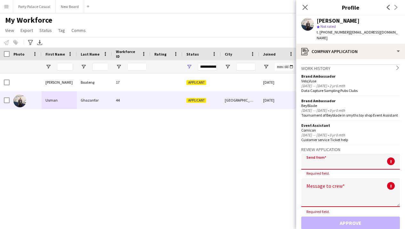
paste input "**********"
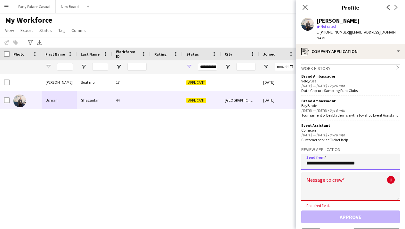
type input "**********"
click at [333, 177] on textarea at bounding box center [350, 186] width 99 height 29
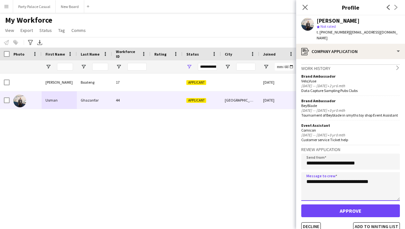
type textarea "**********"
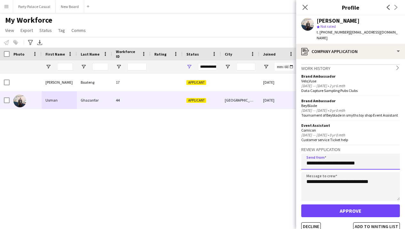
drag, startPoint x: 374, startPoint y: 158, endPoint x: 305, endPoint y: 158, distance: 69.4
click at [305, 158] on input "**********" at bounding box center [350, 162] width 99 height 16
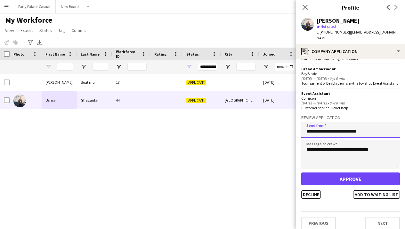
scroll to position [32, 0]
type input "**********"
click at [349, 173] on button "Approve" at bounding box center [350, 179] width 99 height 13
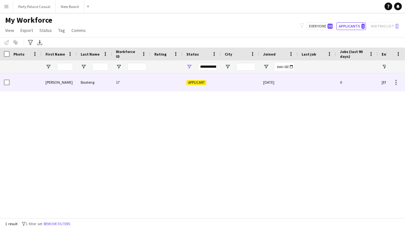
click at [295, 84] on div "16-06-2025" at bounding box center [278, 83] width 38 height 18
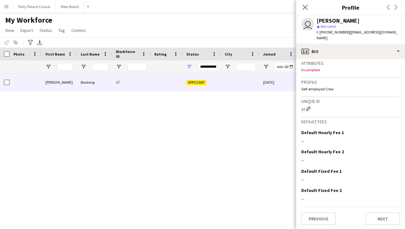
scroll to position [256, 0]
click at [384, 218] on button "Next" at bounding box center [382, 219] width 35 height 13
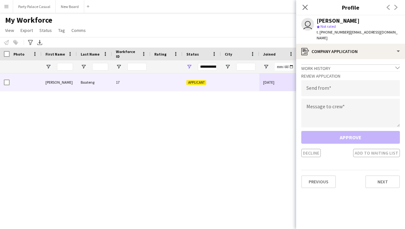
click at [389, 70] on div "Work history chevron-down" at bounding box center [350, 67] width 99 height 7
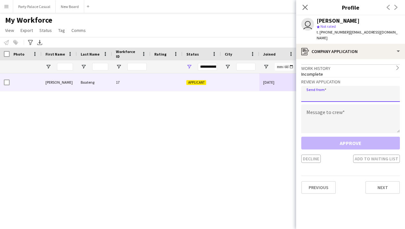
click at [375, 95] on input "email" at bounding box center [350, 94] width 99 height 16
type input "**********"
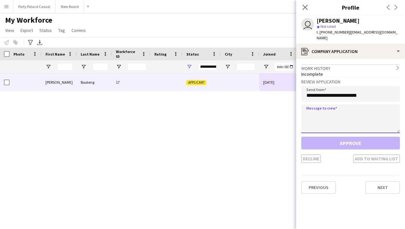
click at [356, 124] on textarea at bounding box center [350, 119] width 99 height 29
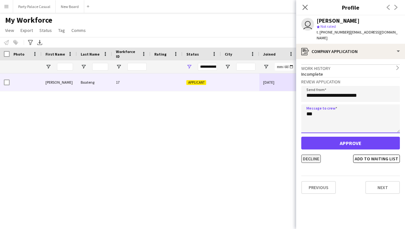
type textarea "***"
click at [316, 160] on button "Decline" at bounding box center [311, 159] width 20 height 8
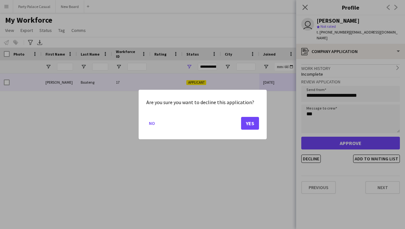
click at [247, 126] on button "Yes" at bounding box center [250, 123] width 18 height 13
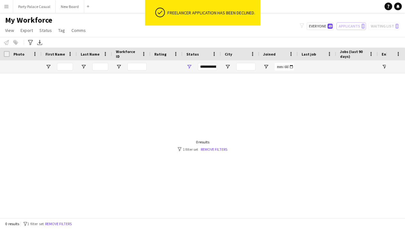
click at [210, 67] on div "**********" at bounding box center [207, 67] width 19 height 8
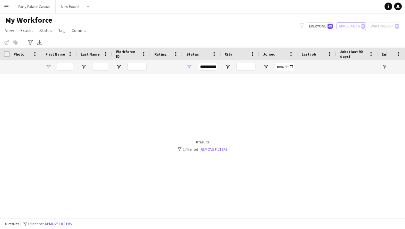
click at [281, 140] on div at bounding box center [192, 146] width 385 height 145
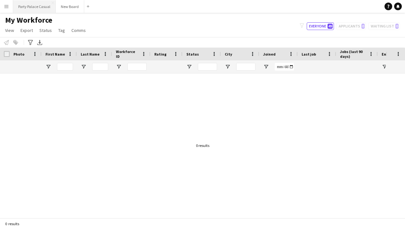
click at [30, 10] on button "Party Palace Casual Close" at bounding box center [34, 6] width 43 height 12
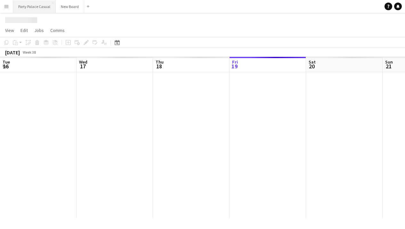
scroll to position [0, 153]
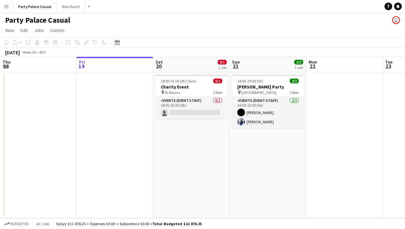
click at [7, 9] on app-icon "Menu" at bounding box center [6, 6] width 5 height 5
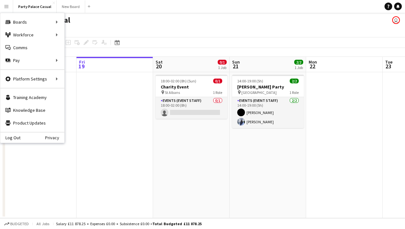
click at [112, 16] on div "Party Palace Casual user" at bounding box center [202, 19] width 405 height 12
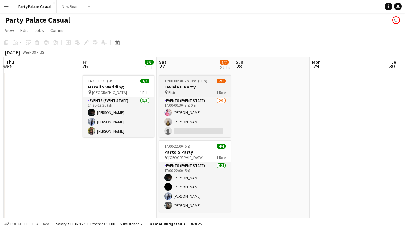
scroll to position [0, 149]
